Goal: Information Seeking & Learning: Learn about a topic

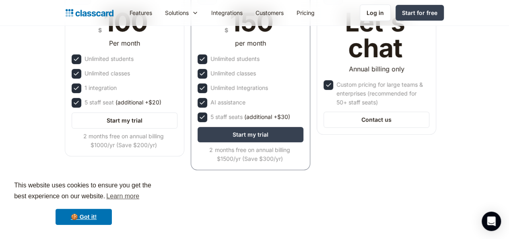
scroll to position [167, 0]
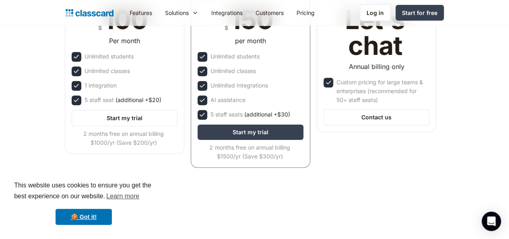
drag, startPoint x: 0, startPoint y: 0, endPoint x: 515, endPoint y: 39, distance: 516.0
click at [88, 214] on link "🍪 Got it!" at bounding box center [84, 216] width 56 height 16
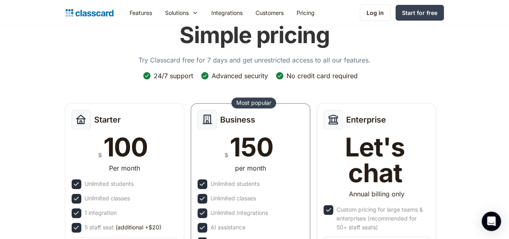
scroll to position [0, 0]
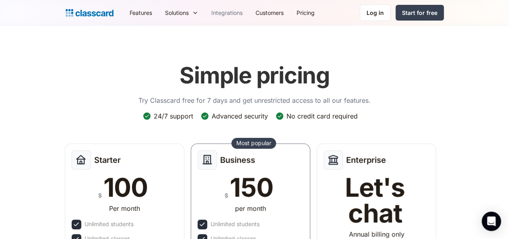
click at [205, 12] on link "Integrations" at bounding box center [227, 13] width 44 height 18
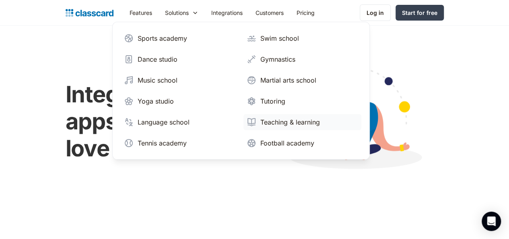
click at [260, 119] on div "Teaching & learning" at bounding box center [290, 122] width 60 height 10
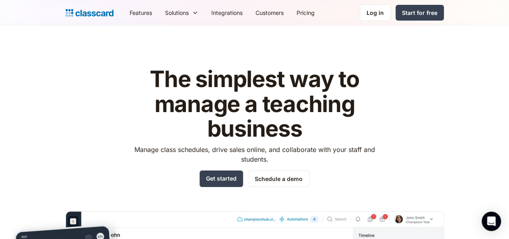
drag, startPoint x: 509, startPoint y: 14, endPoint x: 515, endPoint y: -35, distance: 49.4
click at [509, 0] on html "This website uses cookies to ensure you get the best experience on our website.…" at bounding box center [254, 119] width 509 height 239
